Goal: Task Accomplishment & Management: Use online tool/utility

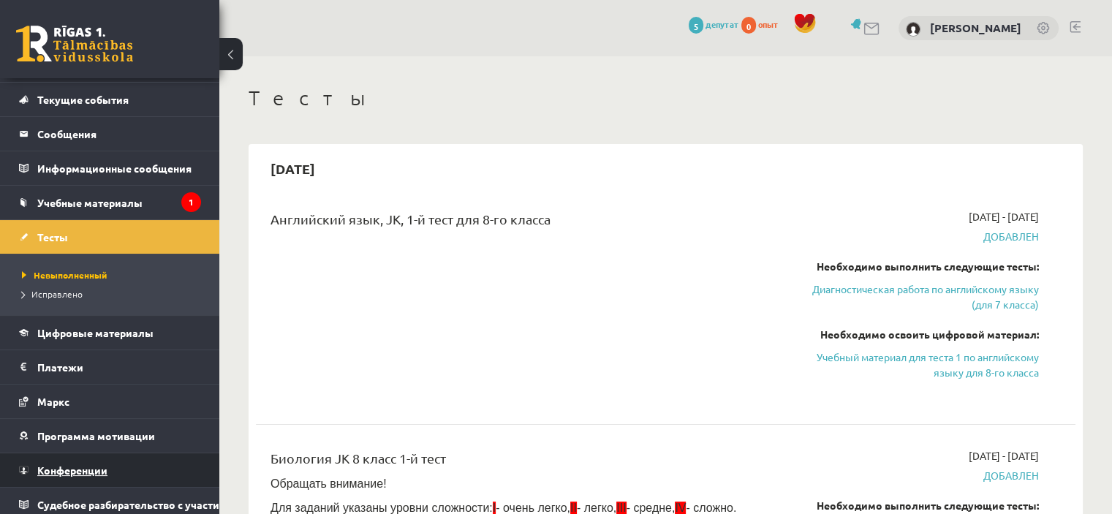
scroll to position [47, 0]
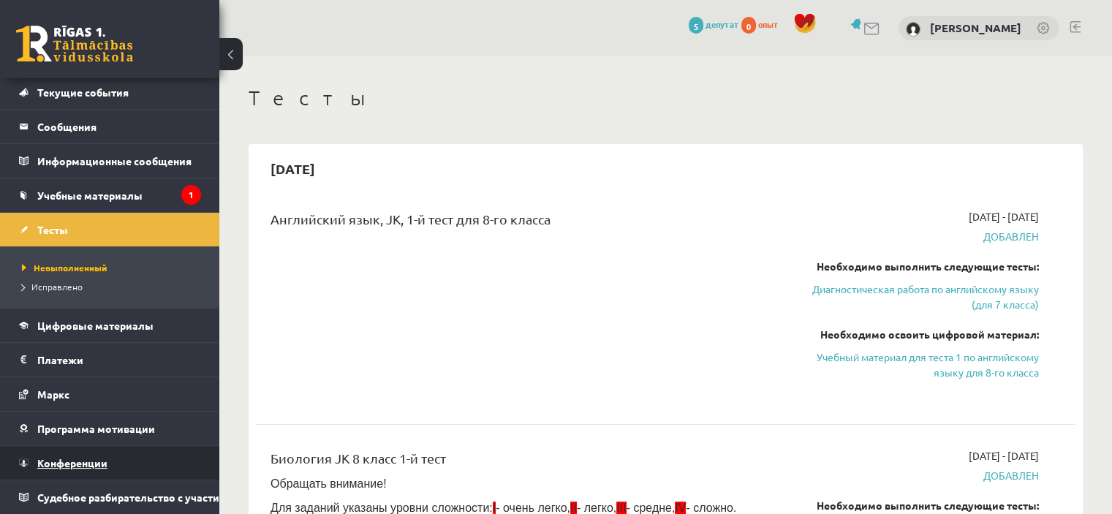
click at [120, 462] on link "Конференции" at bounding box center [110, 463] width 182 height 34
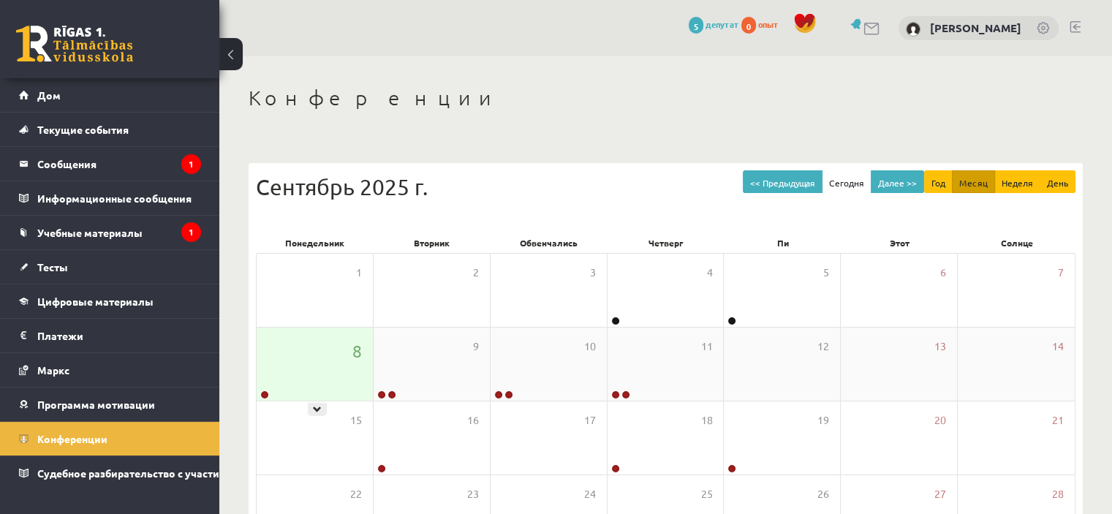
click at [291, 355] on div "8" at bounding box center [315, 364] width 116 height 73
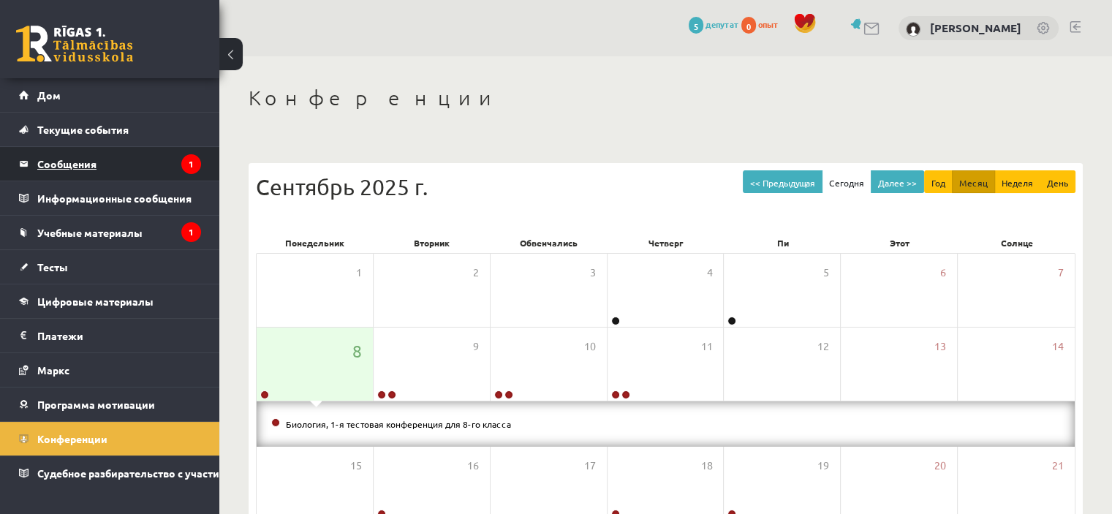
click at [94, 170] on legend "Сообщения 1" at bounding box center [119, 164] width 164 height 34
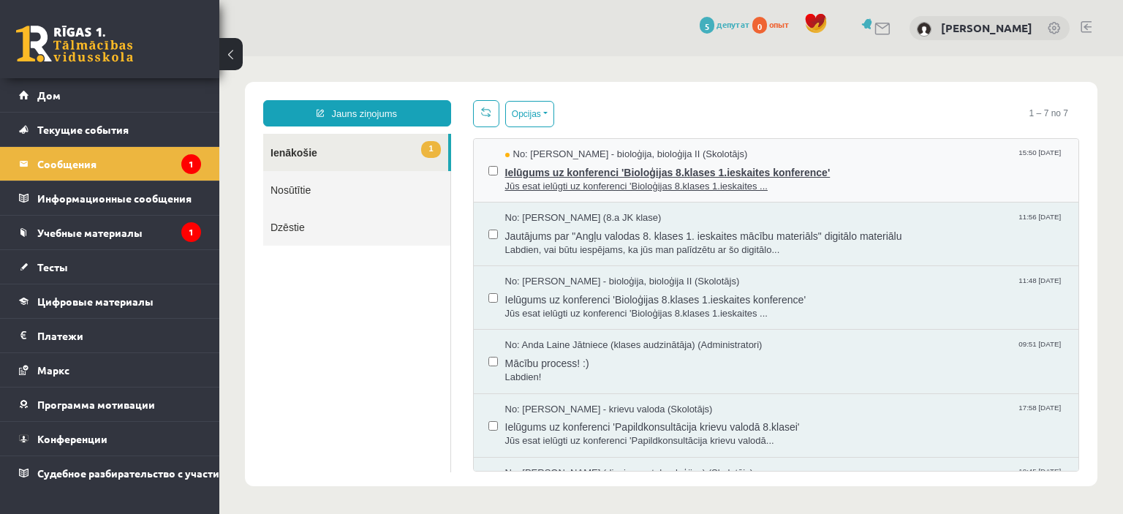
click at [594, 166] on span "Ielūgums uz konferenci 'Bioloģijas 8.klases 1.ieskaites konference'" at bounding box center [785, 171] width 560 height 18
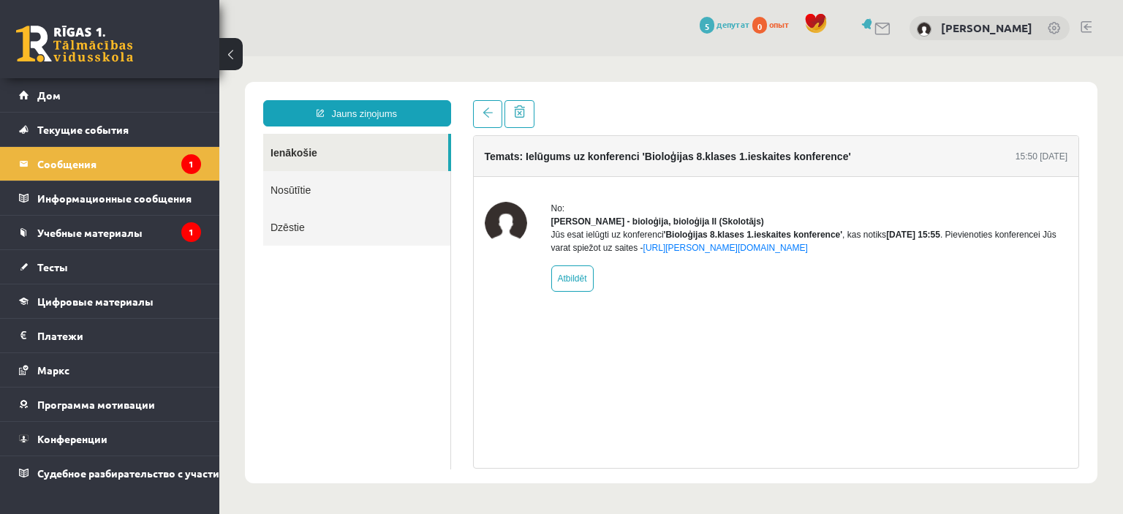
click at [892, 92] on div "Jauns ziņojums Ienākošie Nosūtītie Dzēstie ********* ********* ******* Temats: …" at bounding box center [671, 283] width 853 height 402
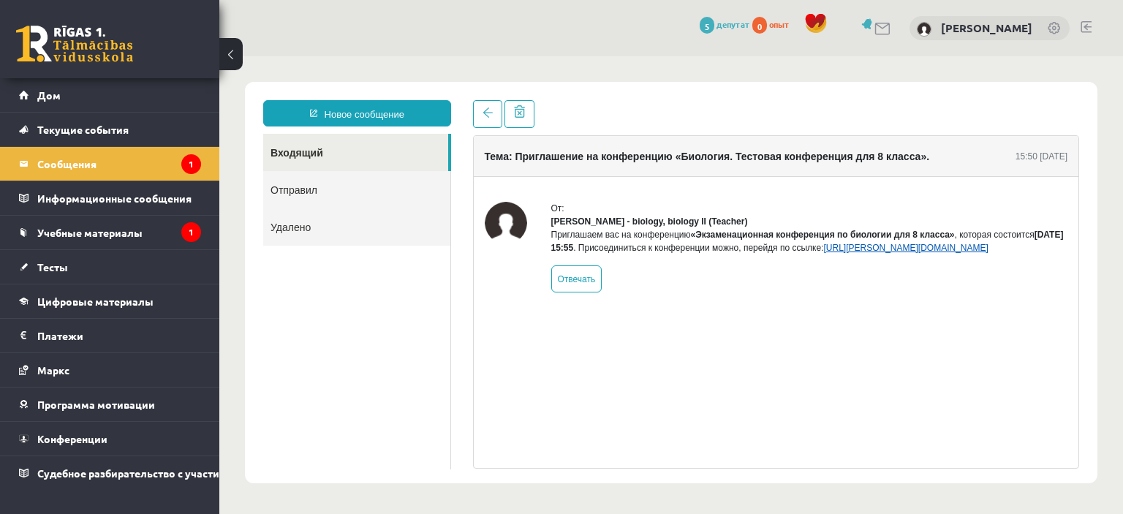
click at [894, 253] on font "https://eskola.r1tv.lv/conferences/4504/join" at bounding box center [906, 248] width 165 height 10
click at [494, 116] on link at bounding box center [487, 114] width 29 height 28
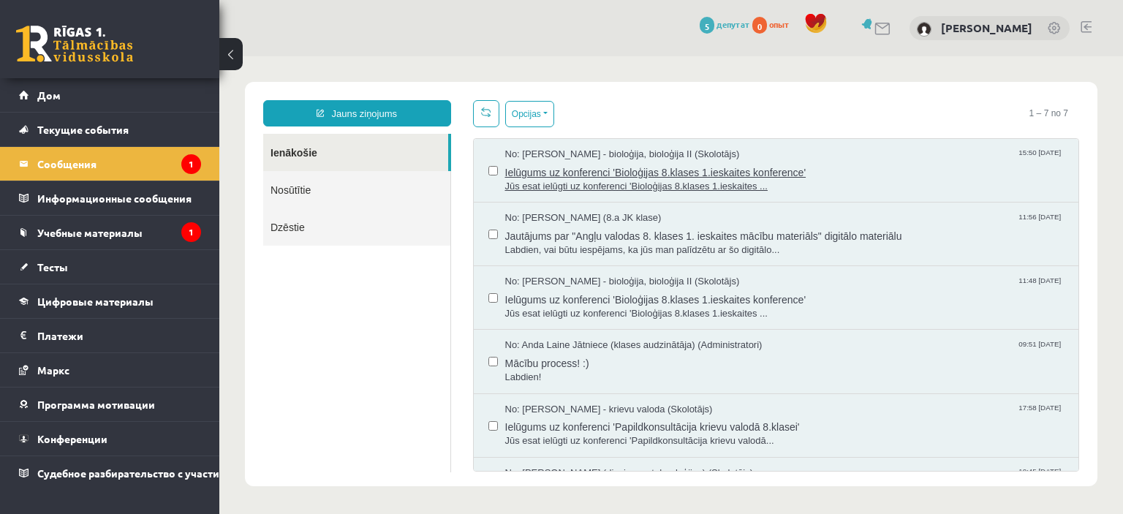
click at [660, 159] on span "No: Elza Saulīte - bioloģija, bioloģija II (Skolotājs)" at bounding box center [622, 155] width 235 height 14
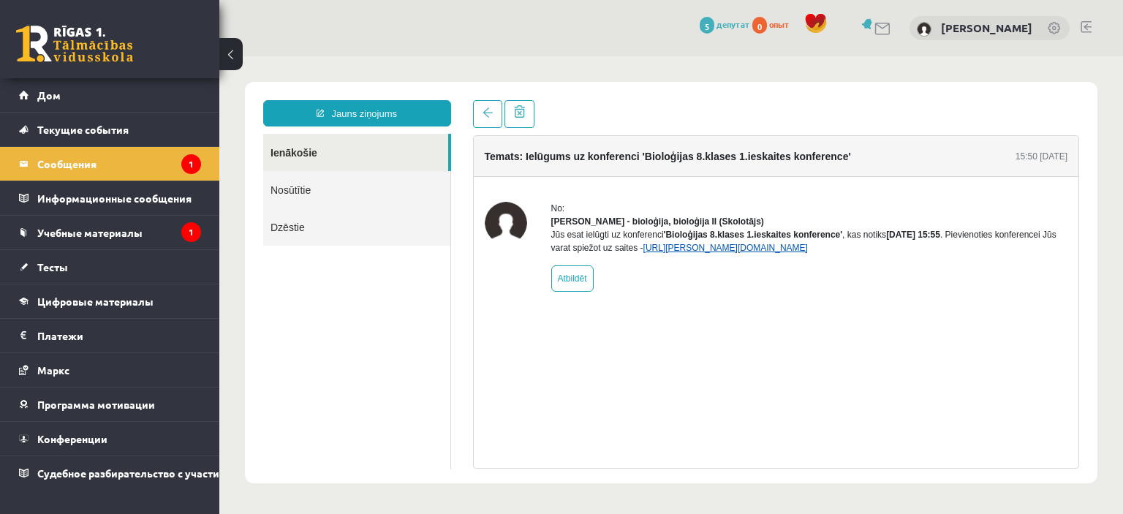
click at [713, 253] on link "https://eskola.r1tv.lv/conferences/4504/join" at bounding box center [726, 248] width 165 height 10
click at [772, 253] on link "https://eskola.r1tv.lv/conferences/4504/join" at bounding box center [726, 248] width 165 height 10
